Goal: Task Accomplishment & Management: Manage account settings

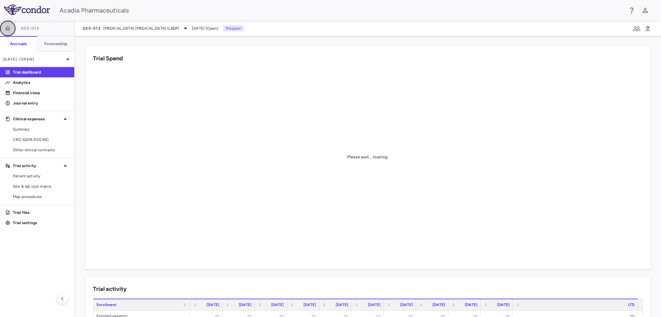
click at [11, 28] on icon "button" at bounding box center [8, 28] width 6 height 6
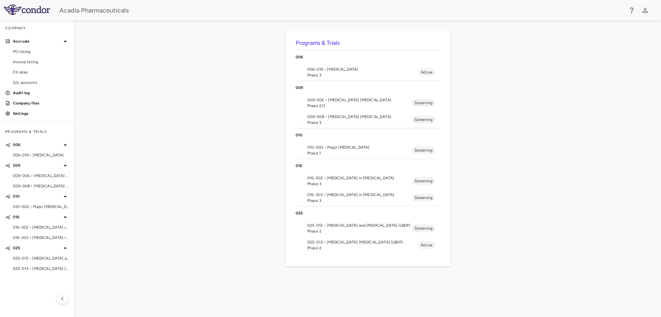
click at [339, 182] on span "Phase 3" at bounding box center [359, 184] width 105 height 6
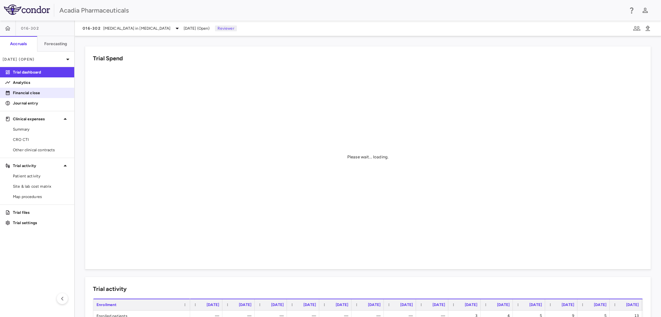
click at [45, 95] on p "Financial close" at bounding box center [41, 93] width 56 height 6
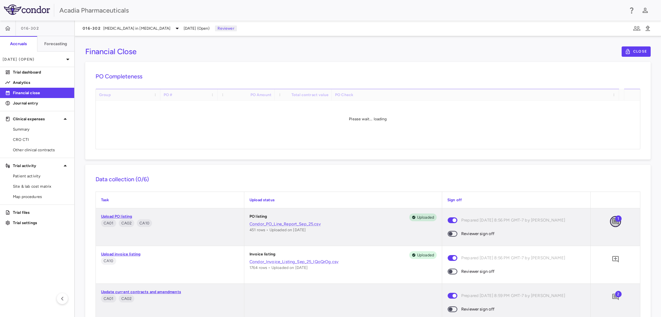
click at [612, 225] on icon "Add comment" at bounding box center [616, 222] width 8 height 8
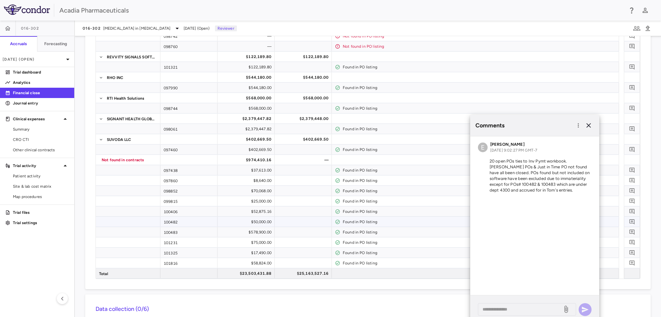
scroll to position [226, 0]
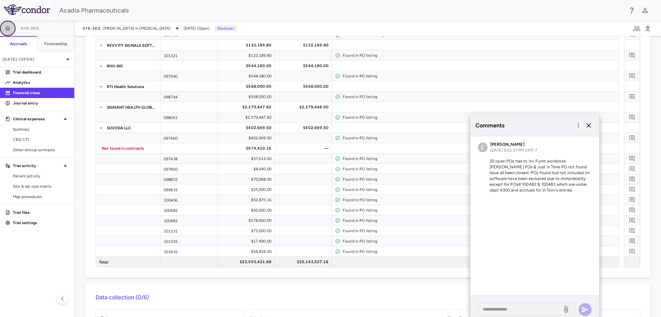
click at [12, 33] on button "button" at bounding box center [7, 28] width 15 height 15
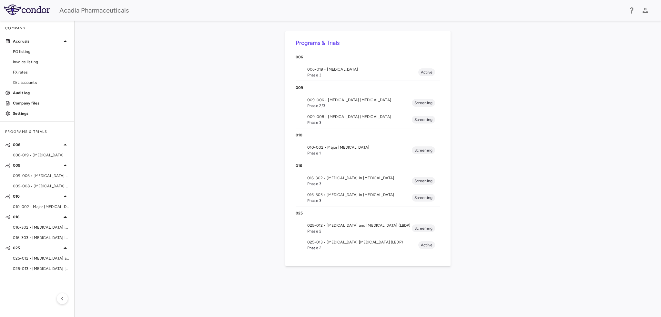
click at [338, 196] on span "016-303 • [MEDICAL_DATA] in [MEDICAL_DATA]" at bounding box center [359, 195] width 105 height 6
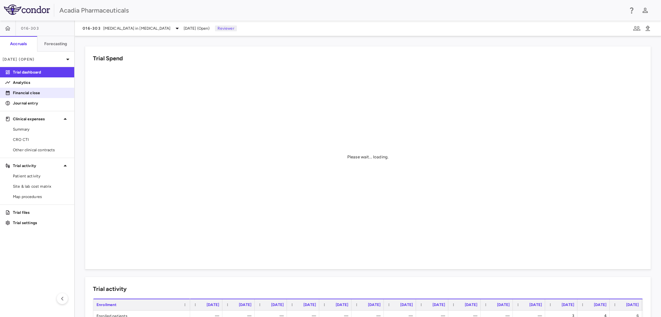
click at [28, 93] on p "Financial close" at bounding box center [41, 93] width 56 height 6
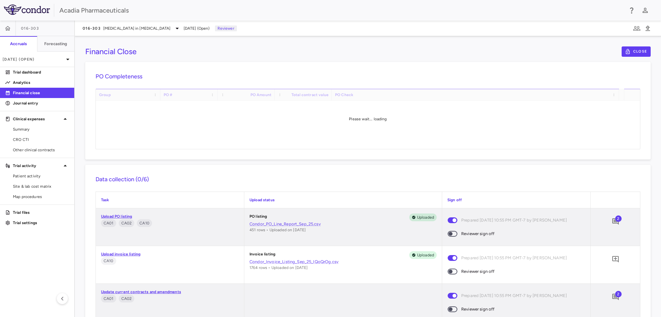
click at [617, 222] on div "2" at bounding box center [615, 222] width 16 height 16
click at [615, 220] on span "2" at bounding box center [618, 219] width 6 height 6
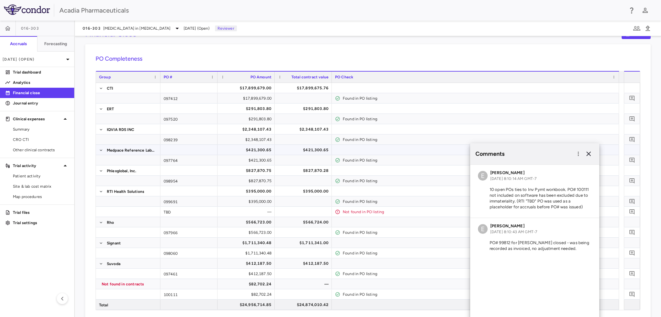
scroll to position [32, 0]
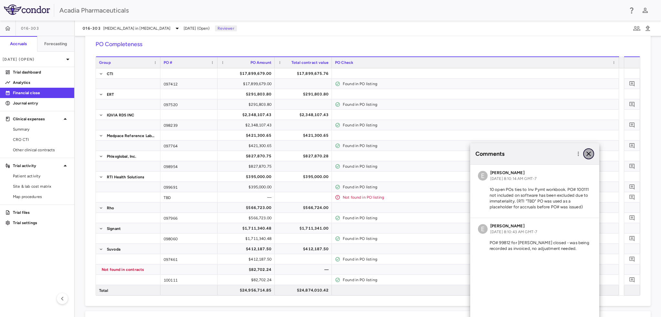
click at [589, 155] on icon "button" at bounding box center [589, 154] width 8 height 8
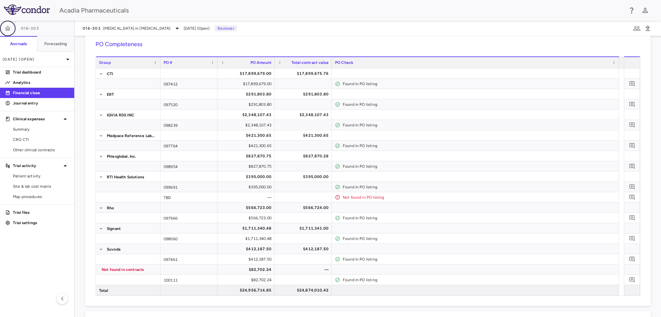
click at [12, 32] on button "button" at bounding box center [7, 28] width 15 height 15
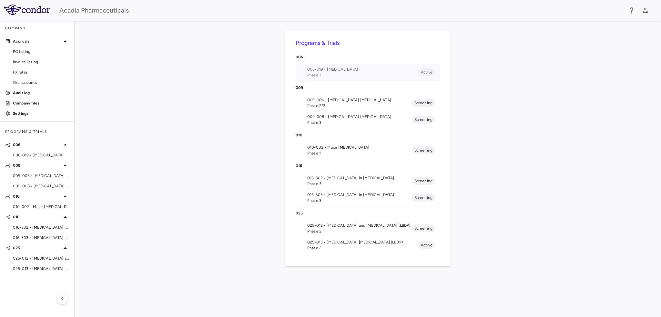
click at [337, 71] on span "006-019 • [MEDICAL_DATA]" at bounding box center [362, 69] width 111 height 6
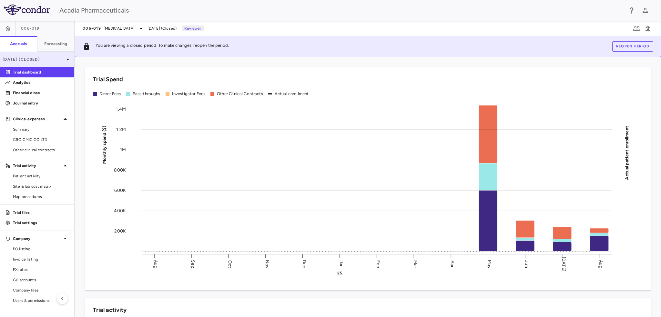
click at [66, 62] on icon at bounding box center [68, 60] width 8 height 8
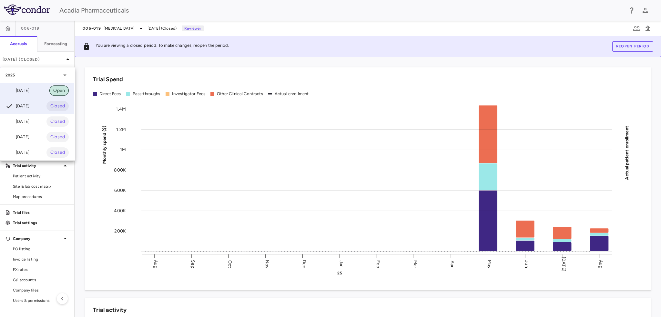
click at [58, 89] on span "Open" at bounding box center [58, 90] width 19 height 7
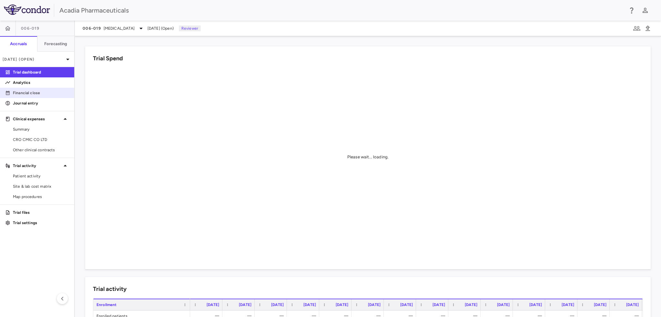
click at [21, 95] on p "Financial close" at bounding box center [41, 93] width 56 height 6
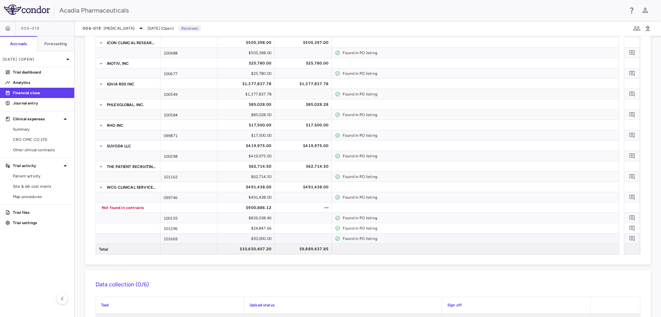
scroll to position [161, 0]
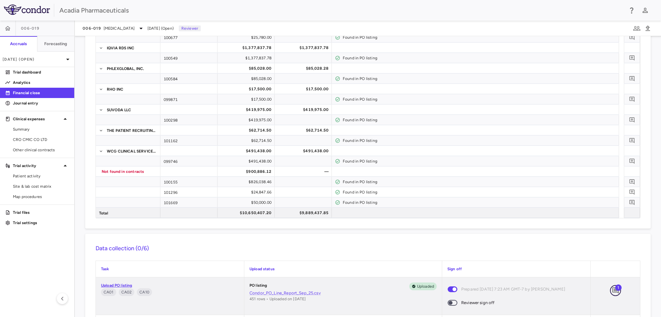
click at [612, 290] on icon "Add comment" at bounding box center [615, 291] width 6 height 6
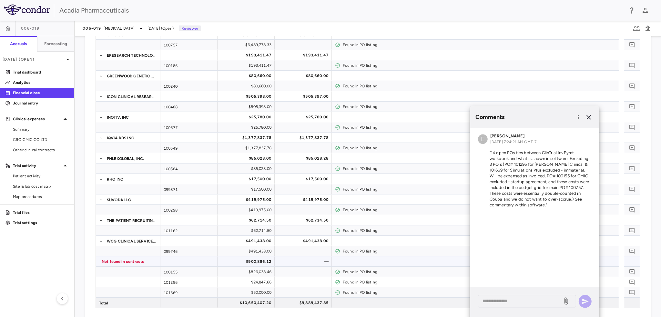
scroll to position [129, 0]
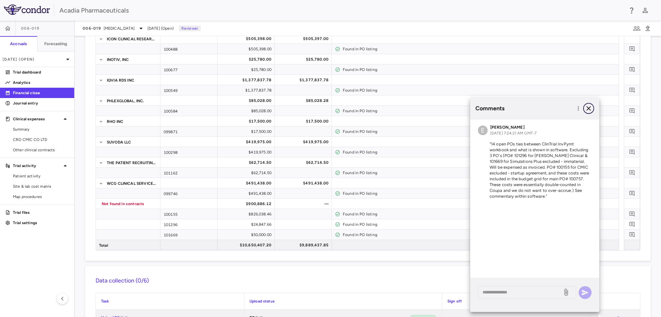
click at [591, 108] on icon "button" at bounding box center [589, 109] width 8 height 8
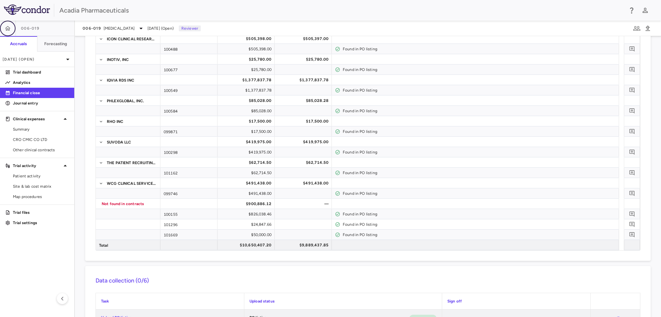
click at [8, 27] on icon "button" at bounding box center [8, 28] width 6 height 6
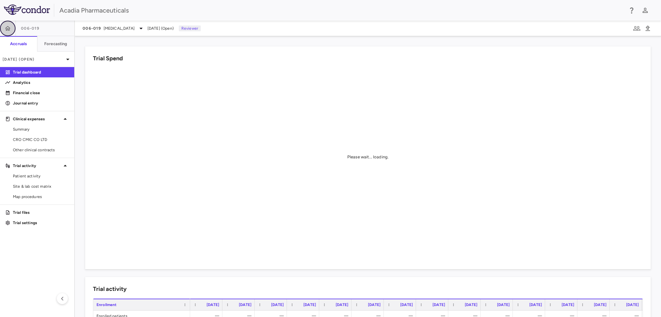
click at [12, 28] on button "button" at bounding box center [7, 28] width 15 height 15
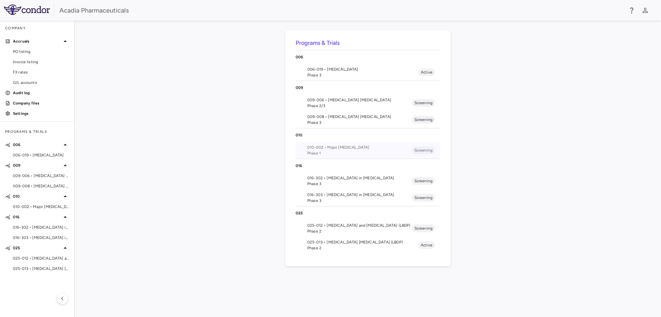
click at [345, 148] on span "010-002 • Major [MEDICAL_DATA]" at bounding box center [359, 148] width 105 height 6
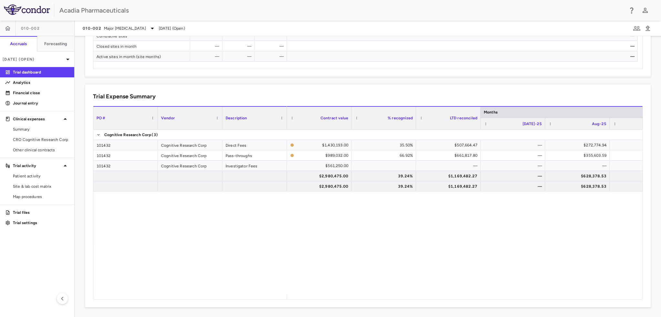
scroll to position [364, 0]
click at [68, 147] on span "Other clinical contracts" at bounding box center [41, 150] width 56 height 6
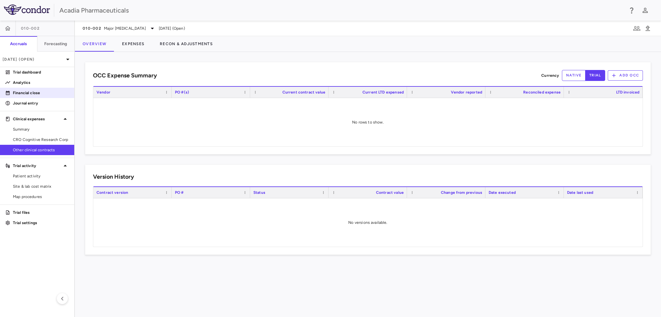
click at [15, 88] on div "Financial close" at bounding box center [37, 93] width 74 height 10
click at [32, 81] on p "Analytics" at bounding box center [41, 83] width 56 height 6
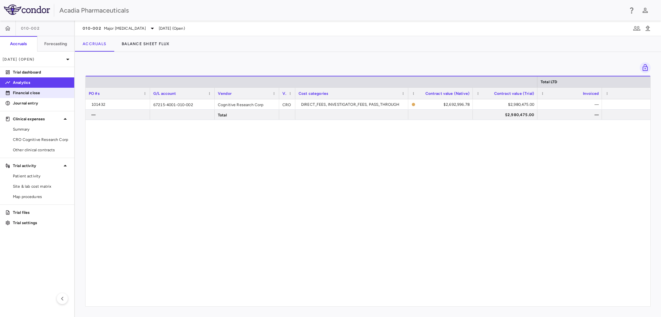
click at [39, 95] on p "Financial close" at bounding box center [41, 93] width 56 height 6
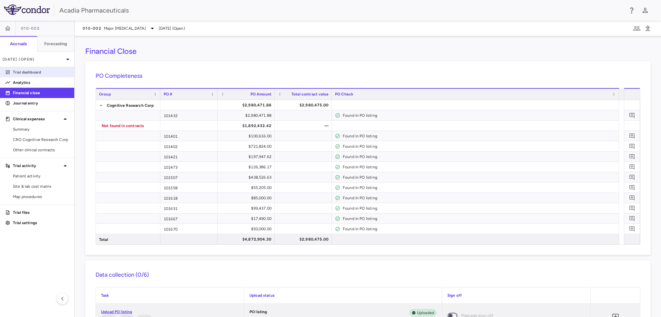
click at [22, 76] on link "Trial dashboard" at bounding box center [37, 72] width 74 height 10
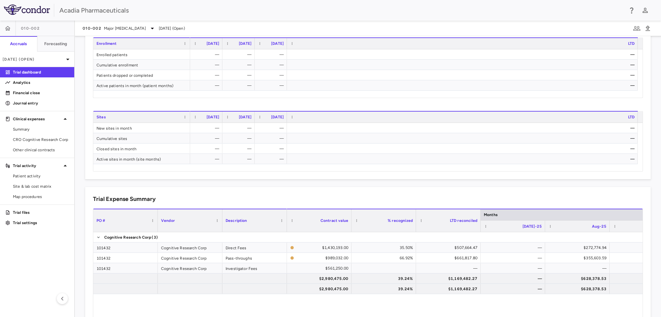
scroll to position [290, 0]
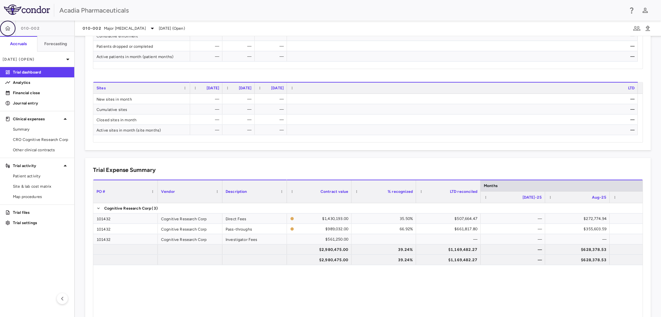
click at [8, 28] on icon "button" at bounding box center [7, 28] width 5 height 5
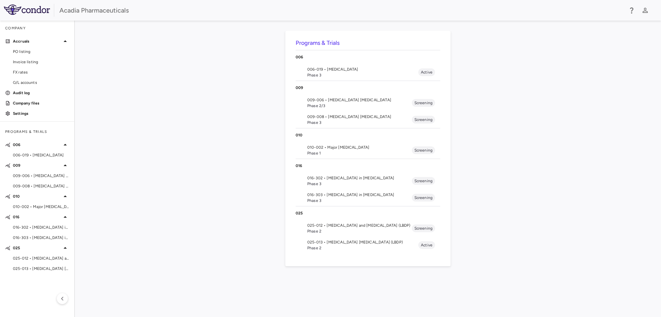
click at [321, 118] on span "009-008 • [MEDICAL_DATA] [MEDICAL_DATA]" at bounding box center [359, 117] width 105 height 6
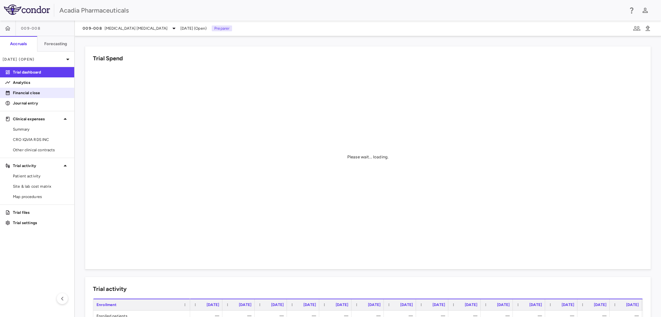
click at [30, 91] on p "Financial close" at bounding box center [41, 93] width 56 height 6
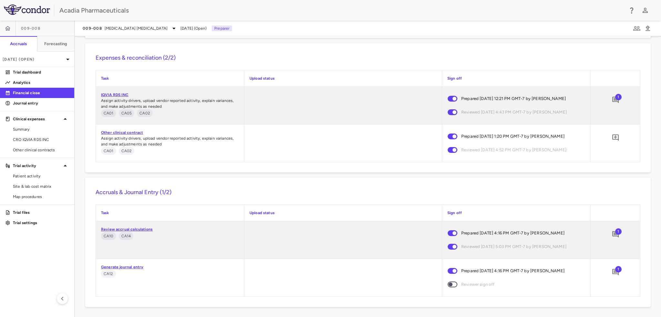
scroll to position [601, 0]
click at [616, 231] on span "1" at bounding box center [618, 232] width 6 height 6
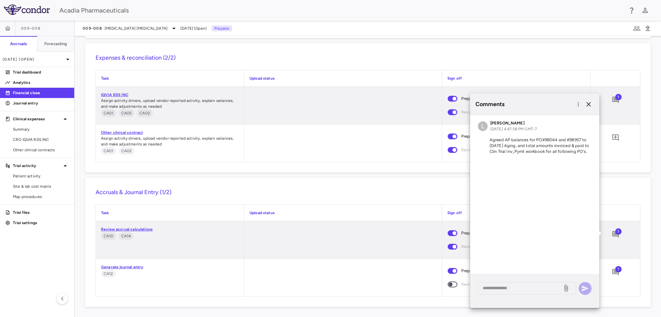
click at [616, 273] on div "1" at bounding box center [615, 272] width 16 height 16
click at [615, 271] on span "1" at bounding box center [618, 269] width 6 height 6
click at [536, 290] on textarea at bounding box center [521, 288] width 76 height 7
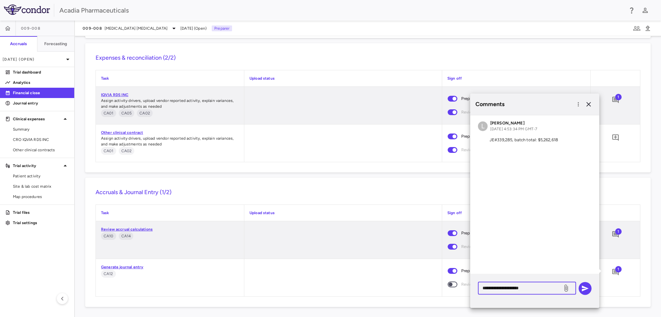
paste textarea "**********"
click at [530, 289] on textarea "**********" at bounding box center [521, 288] width 76 height 7
type textarea "**********"
click at [586, 286] on icon "button" at bounding box center [585, 289] width 8 height 8
